Goal: Task Accomplishment & Management: Manage account settings

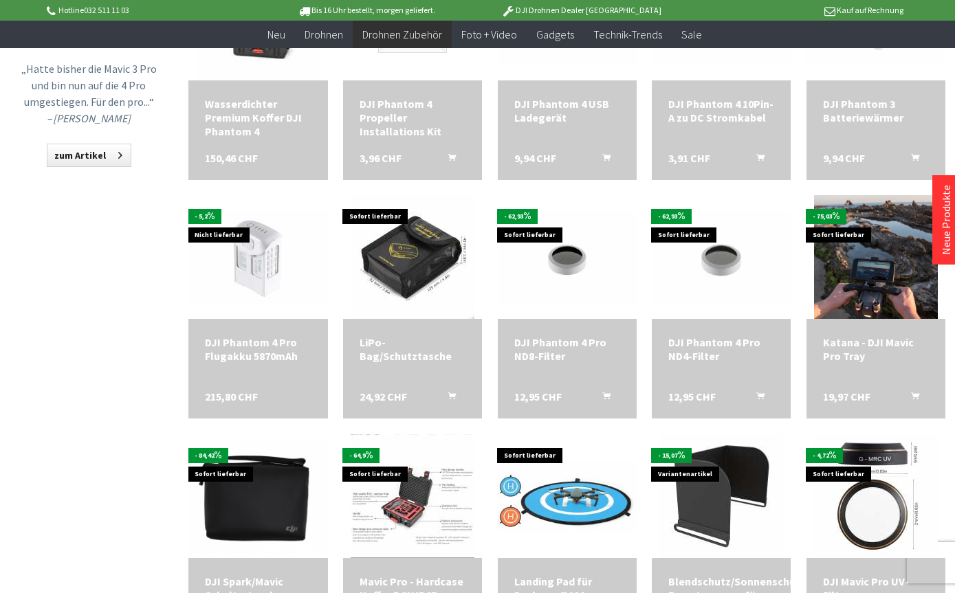
scroll to position [1292, 0]
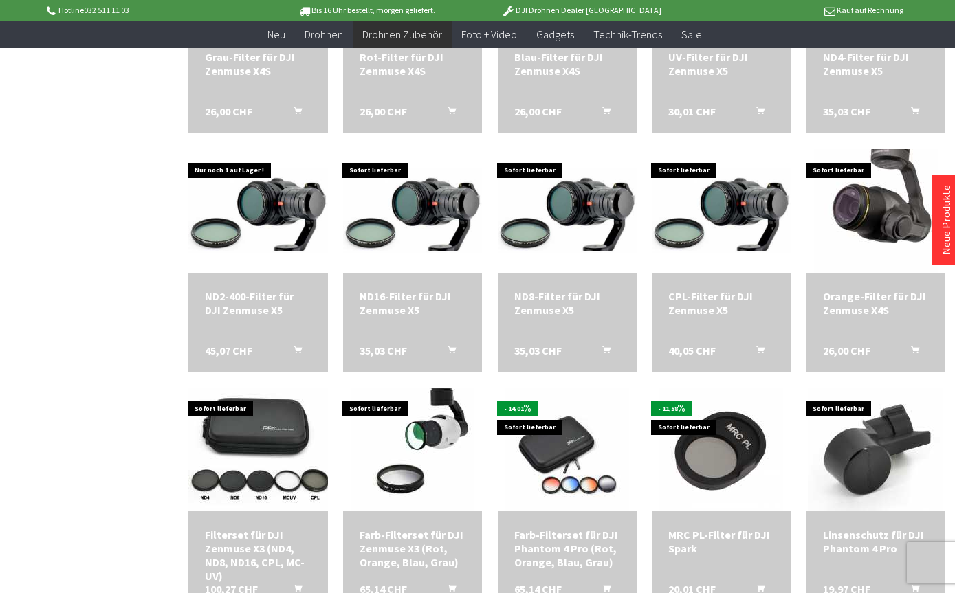
scroll to position [2051, 0]
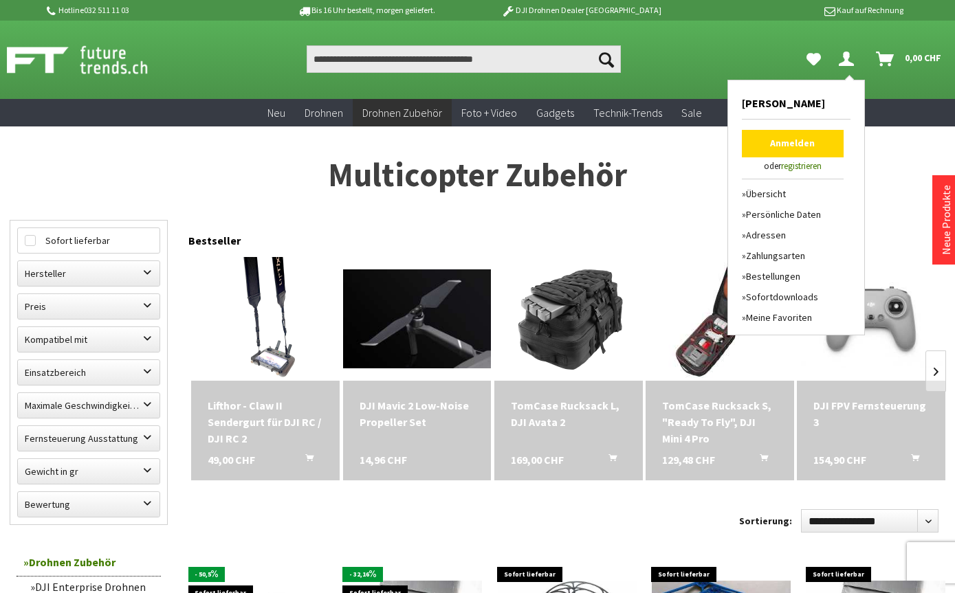
click at [800, 149] on link "Anmelden" at bounding box center [793, 144] width 102 height 28
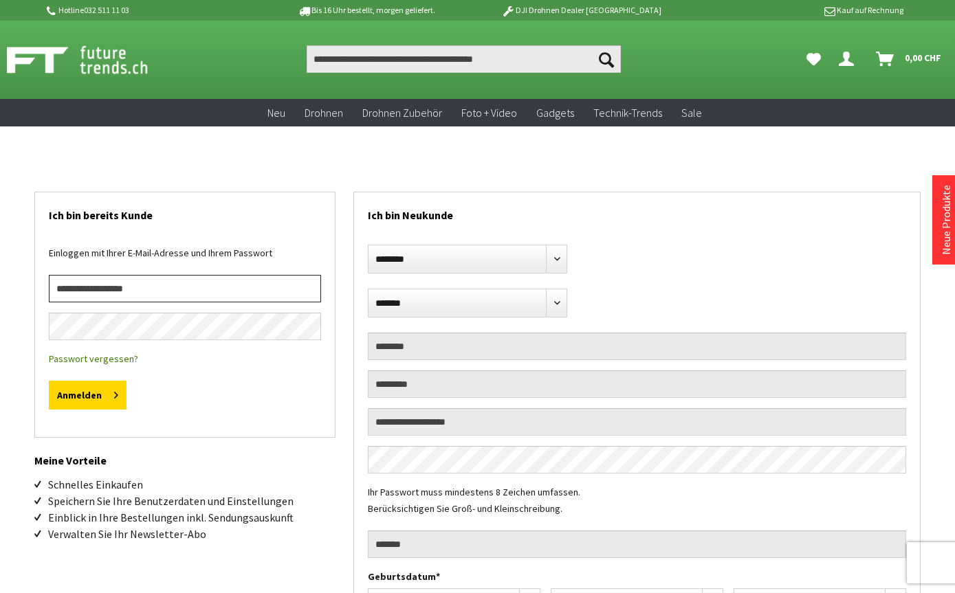
click at [115, 302] on input "email" at bounding box center [185, 289] width 272 height 28
